Goal: Contribute content: Contribute content

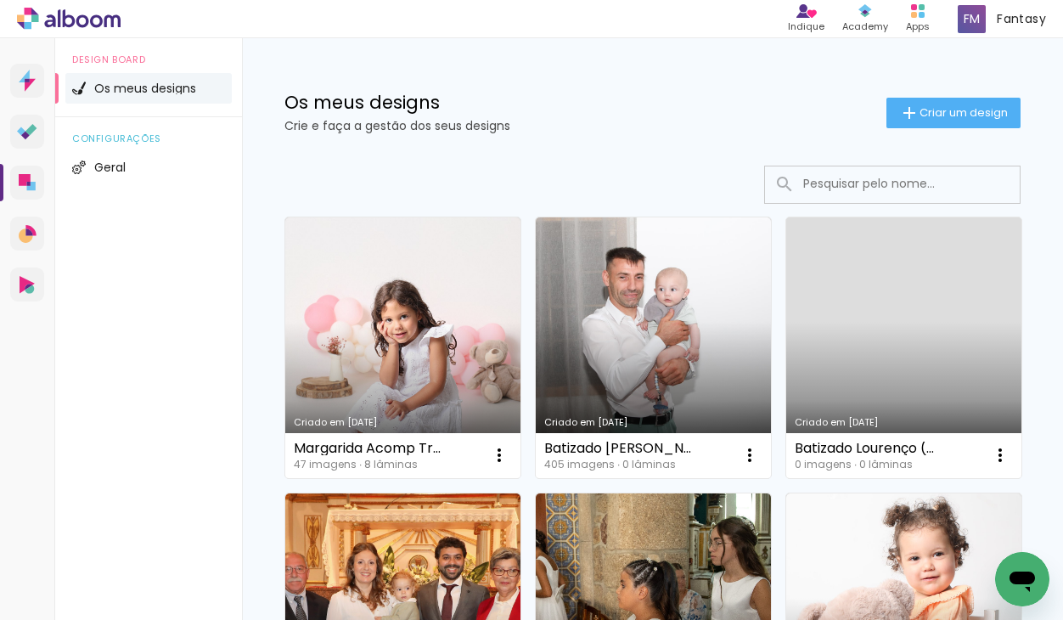
click at [932, 406] on link "Criado em [DATE]" at bounding box center [903, 347] width 235 height 261
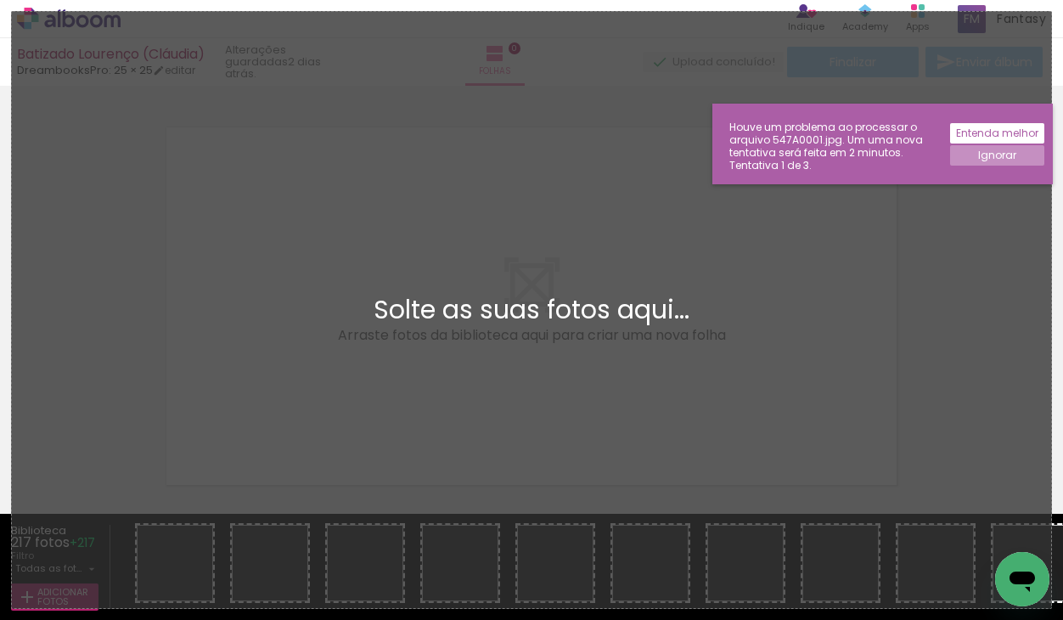
scroll to position [21, 0]
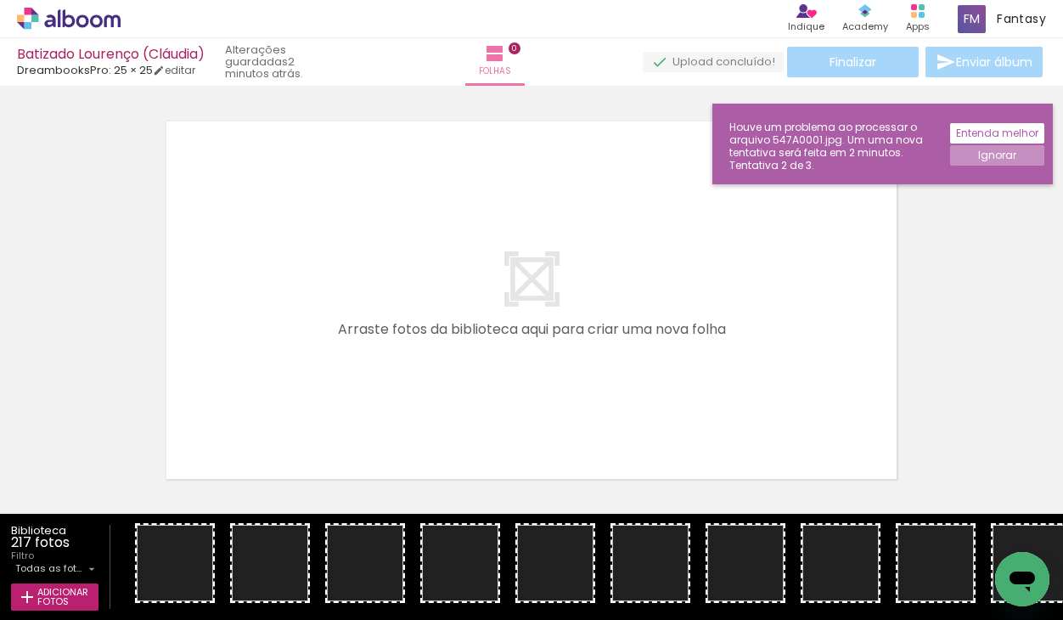
click at [0, 0] on slot "Ignorar" at bounding box center [0, 0] width 0 height 0
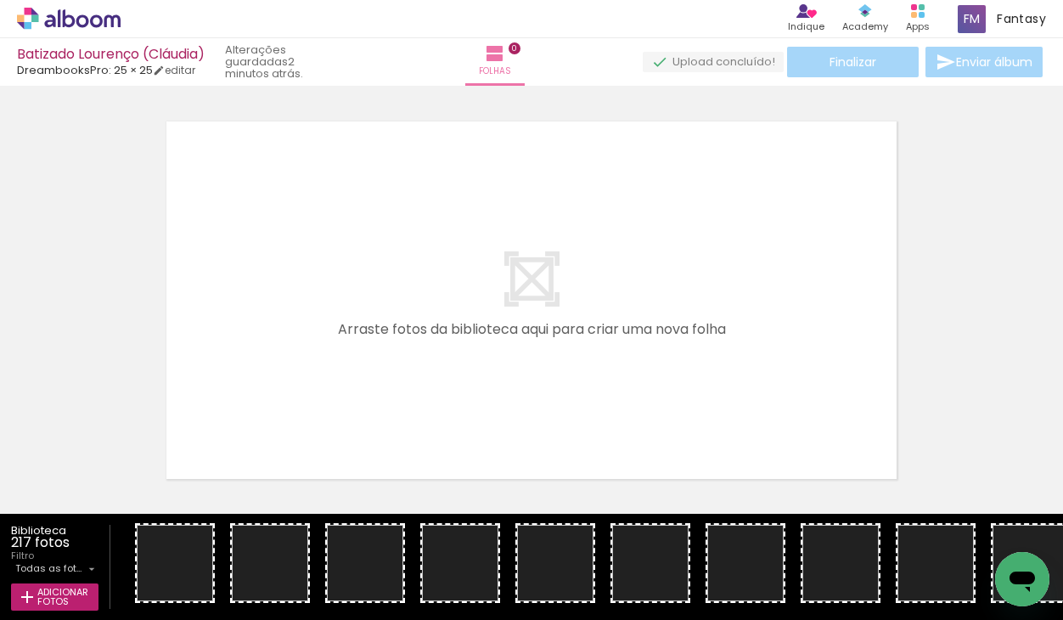
scroll to position [0, 0]
click at [716, 565] on iron-horizontal-list at bounding box center [586, 567] width 952 height 106
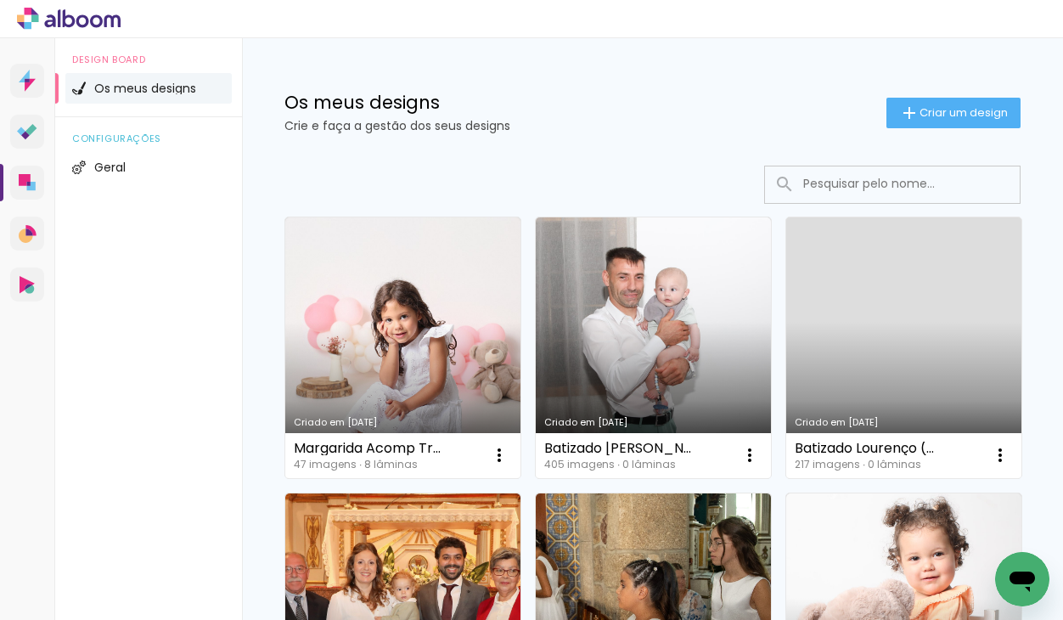
scroll to position [18, 0]
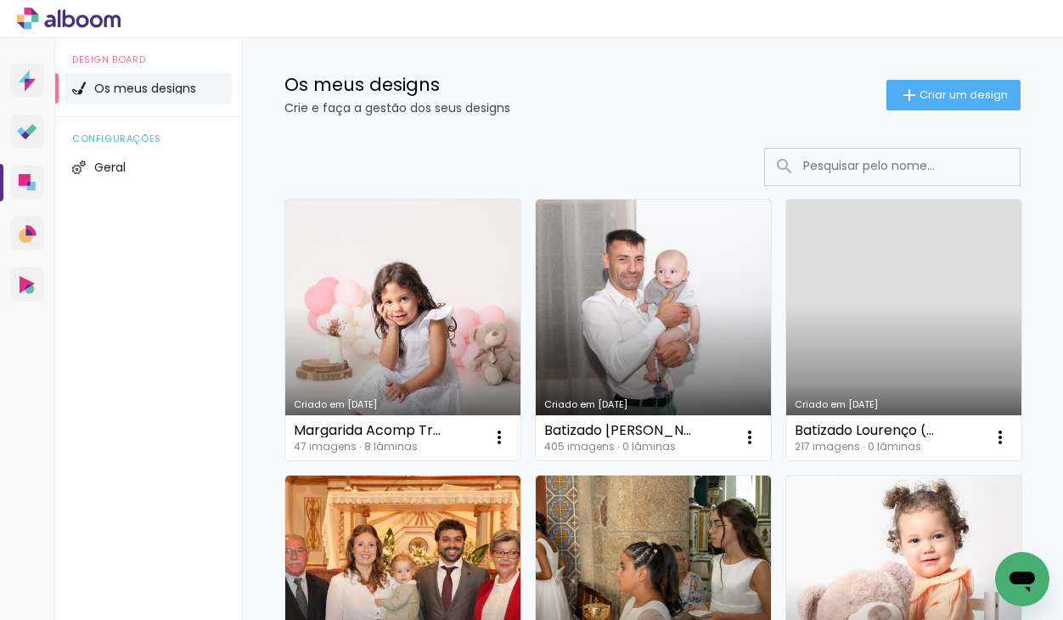
click at [915, 387] on link "Criado em [DATE]" at bounding box center [903, 329] width 235 height 261
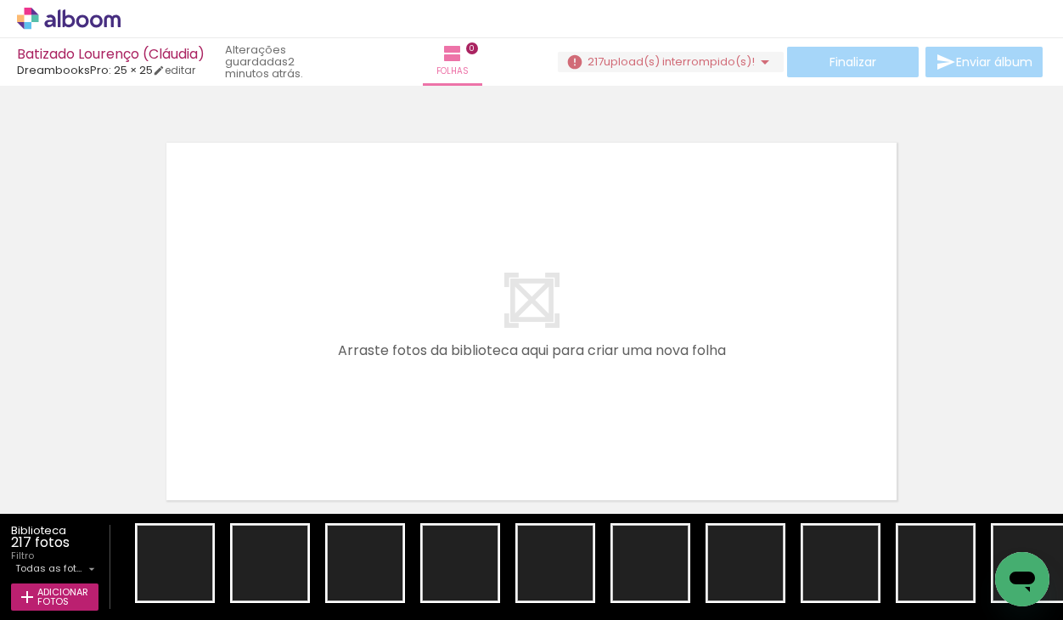
click at [620, 62] on span "upload(s) interrompido(s)!" at bounding box center [679, 61] width 151 height 16
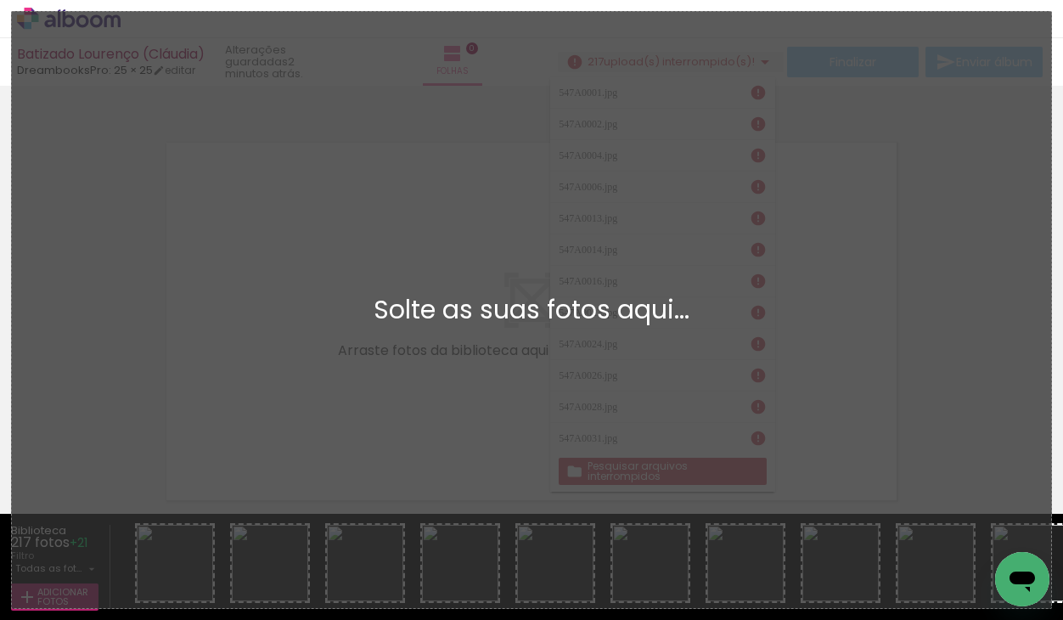
click at [986, 340] on div "Adicionar Fotos Solte as suas fotos aqui..." at bounding box center [531, 310] width 1039 height 596
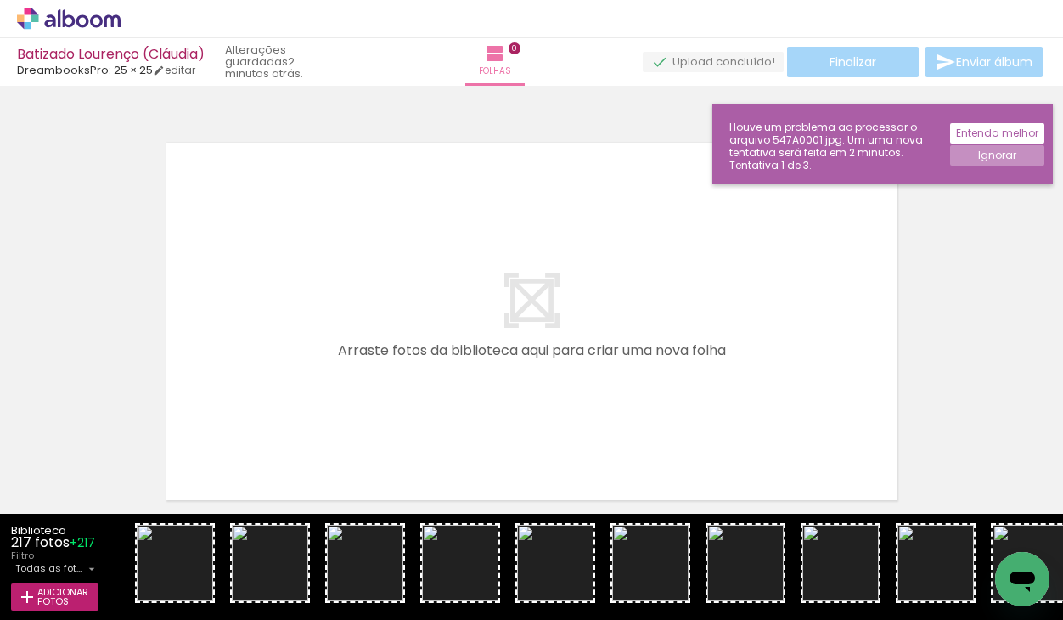
click at [0, 0] on slot "Ignorar" at bounding box center [0, 0] width 0 height 0
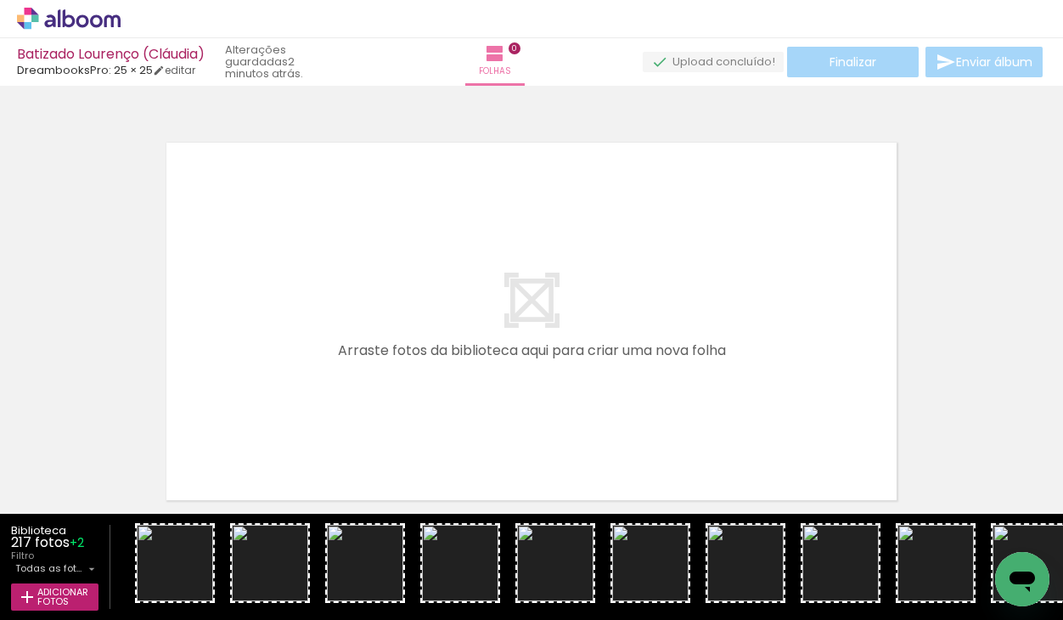
click at [713, 61] on quentale-upload-monitor at bounding box center [713, 62] width 141 height 21
click at [714, 61] on quentale-upload-monitor at bounding box center [713, 62] width 141 height 21
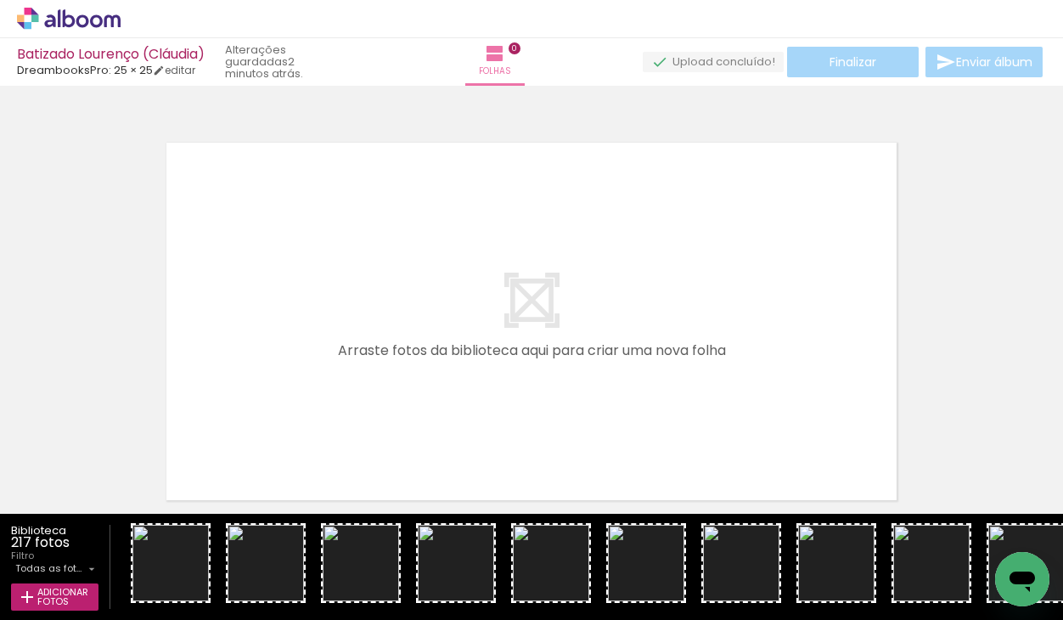
scroll to position [8, 0]
click at [795, 564] on iron-horizontal-list at bounding box center [586, 567] width 952 height 106
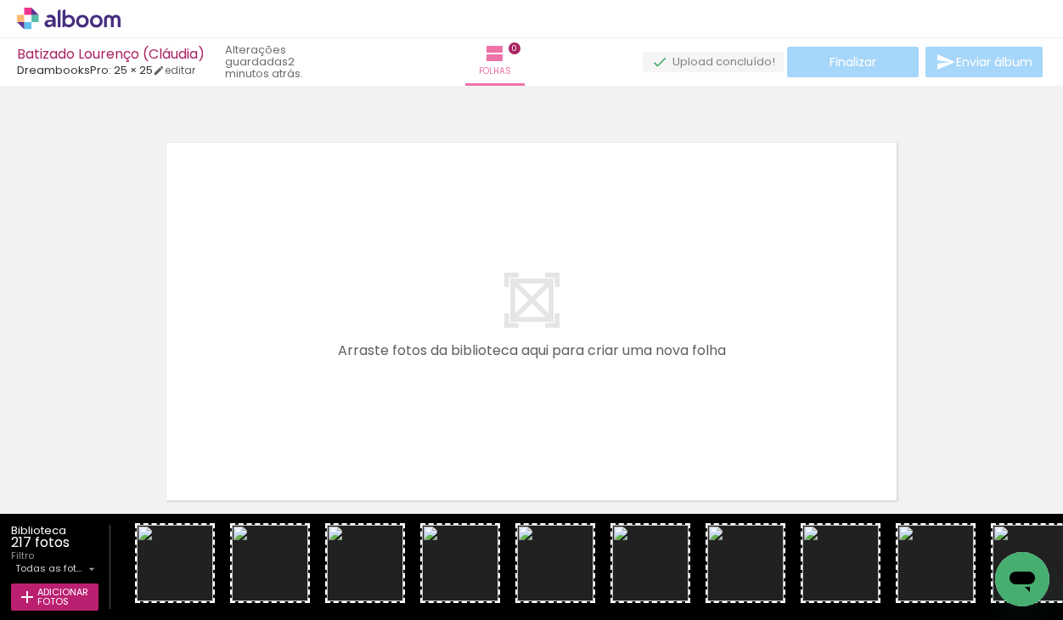
scroll to position [0, -2]
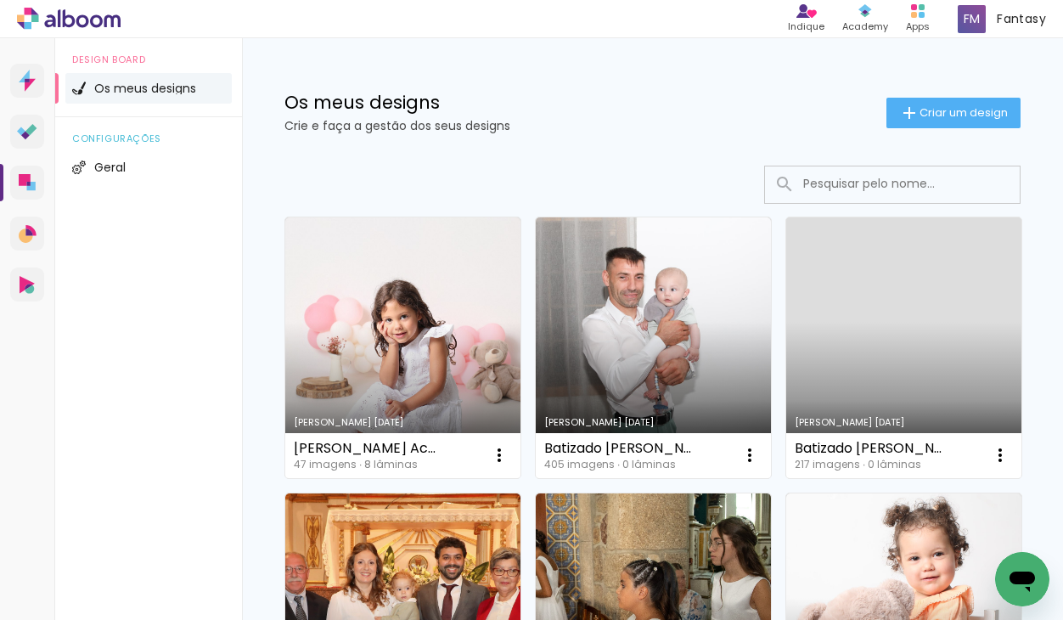
click at [845, 291] on link "Criado em [DATE]" at bounding box center [903, 347] width 235 height 261
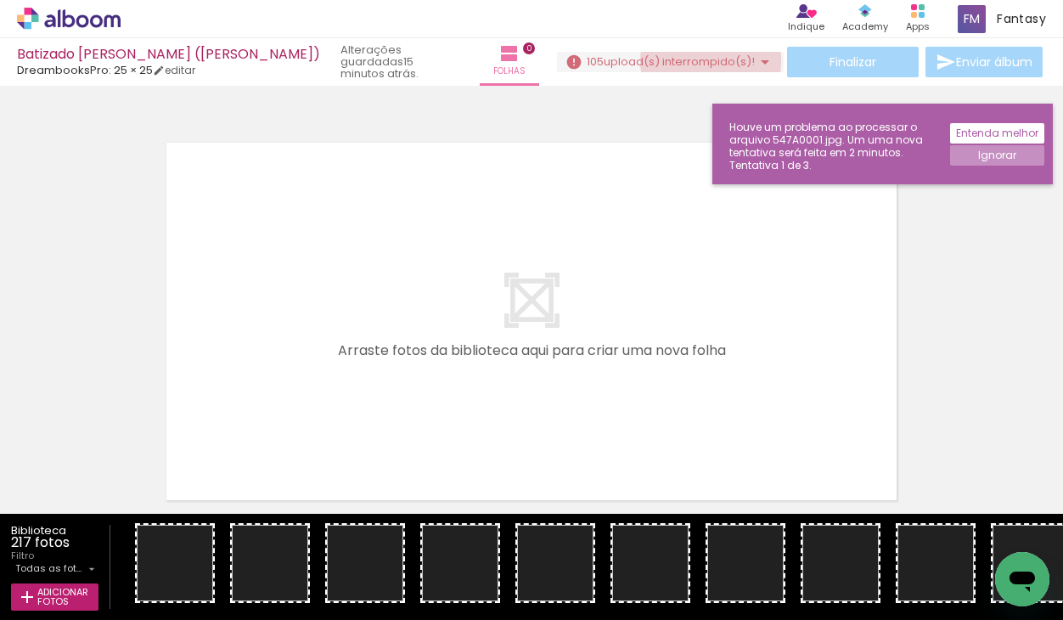
click at [703, 61] on span "upload(s) interrompido(s)!" at bounding box center [679, 61] width 151 height 16
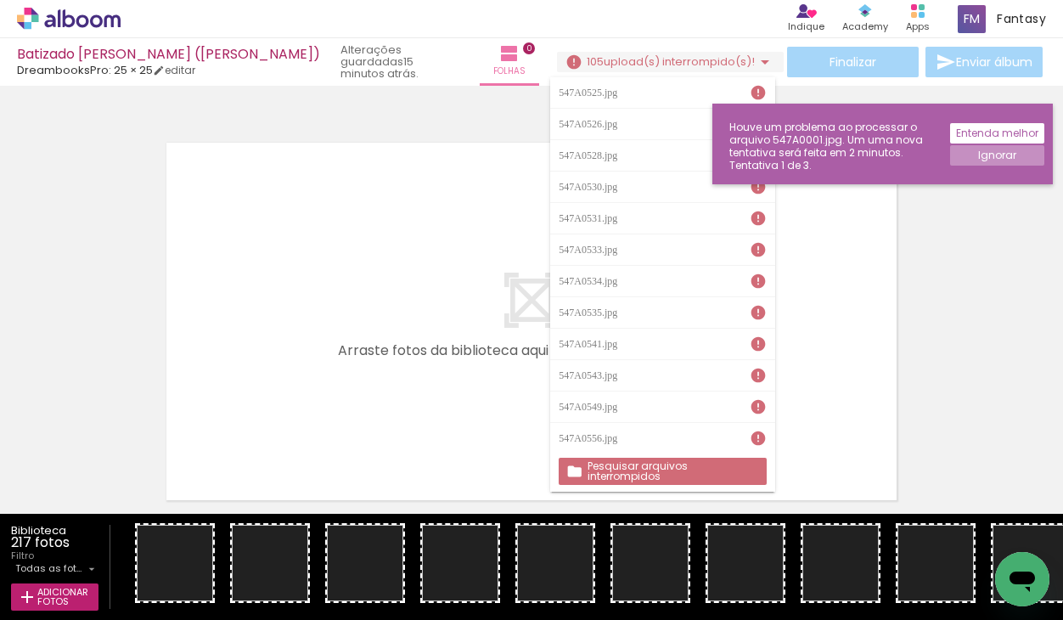
click at [671, 65] on span "upload(s) interrompido(s)!" at bounding box center [679, 61] width 151 height 16
